Goal: Task Accomplishment & Management: Complete application form

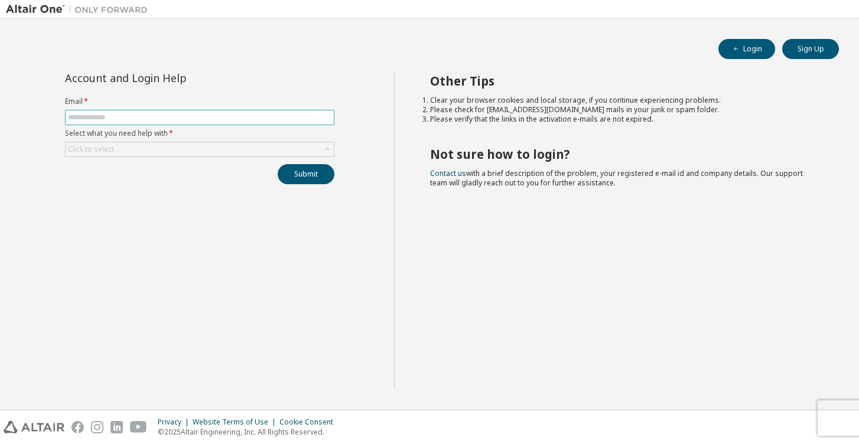
click at [168, 121] on input "text" at bounding box center [200, 117] width 264 height 9
type input "*"
type input "**********"
click at [122, 142] on div "Click to select" at bounding box center [200, 149] width 270 height 15
click at [123, 146] on div "Click to select" at bounding box center [200, 149] width 268 height 14
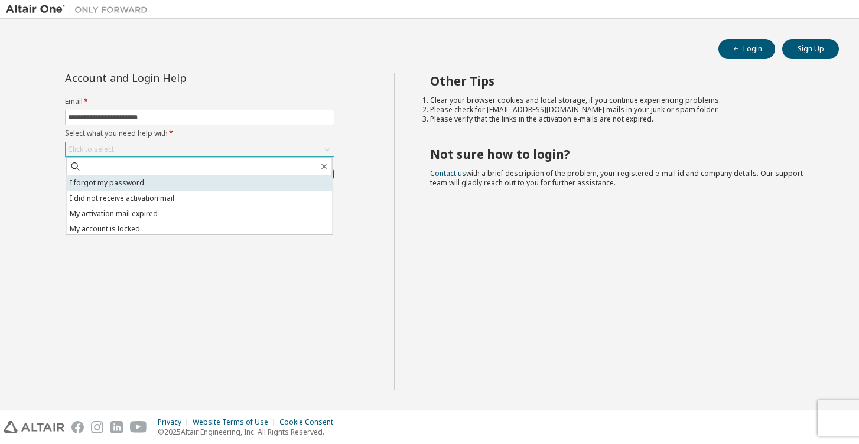
click at [126, 183] on li "I forgot my password" at bounding box center [200, 183] width 266 height 15
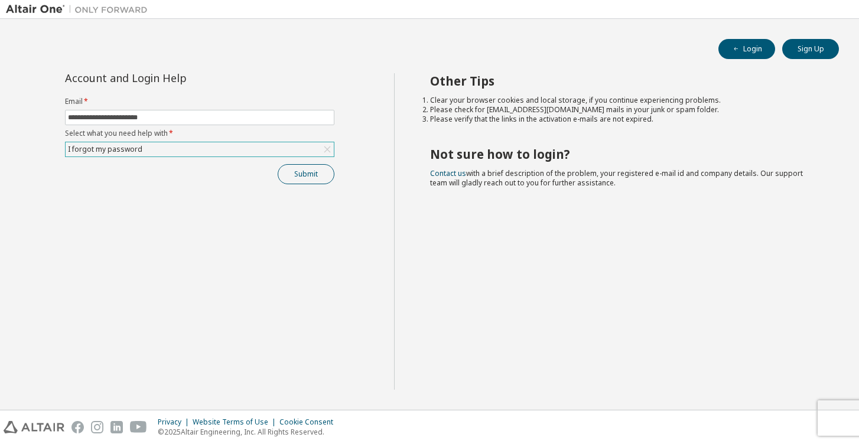
click at [296, 176] on button "Submit" at bounding box center [306, 174] width 57 height 20
click at [817, 54] on button "Sign Up" at bounding box center [811, 49] width 57 height 20
